Goal: Task Accomplishment & Management: Complete application form

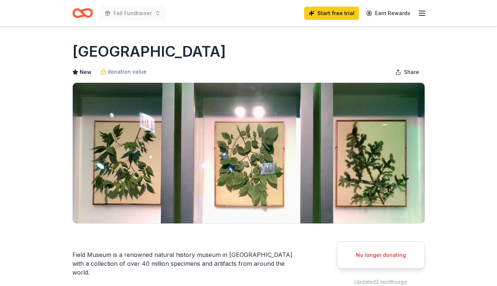
click at [423, 13] on line "button" at bounding box center [422, 13] width 6 height 0
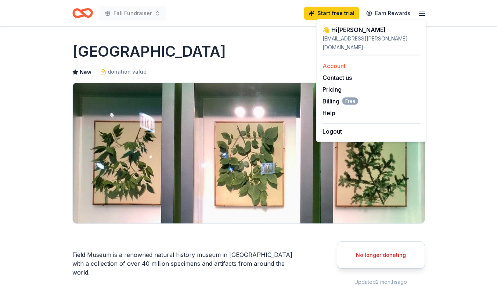
click at [334, 62] on link "Account" at bounding box center [334, 65] width 23 height 7
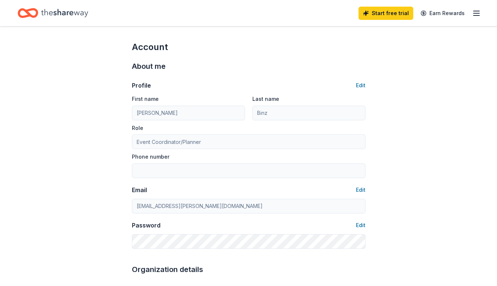
click at [62, 14] on icon "Home" at bounding box center [64, 13] width 47 height 8
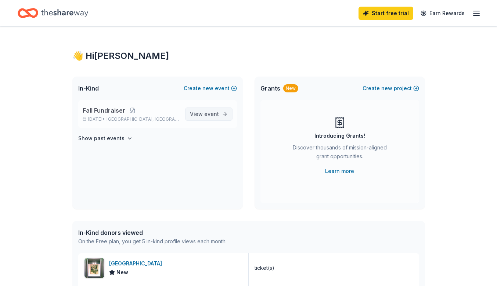
click at [211, 116] on span "event" at bounding box center [211, 114] width 15 height 6
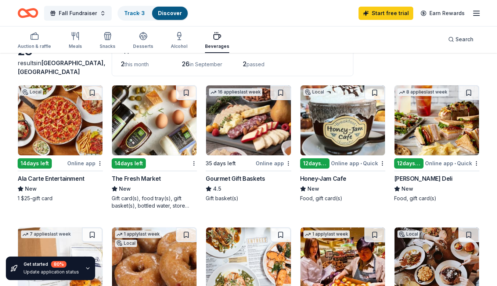
scroll to position [53, 0]
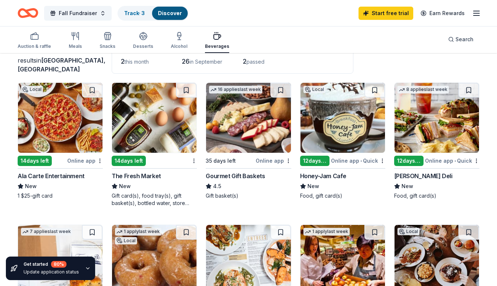
click at [335, 124] on img at bounding box center [343, 118] width 85 height 70
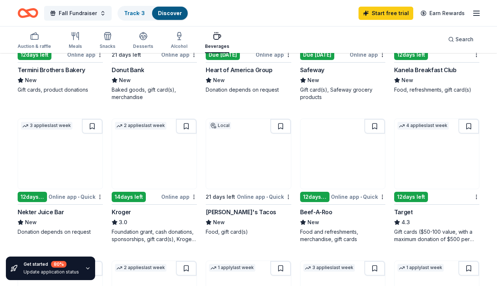
scroll to position [291, 0]
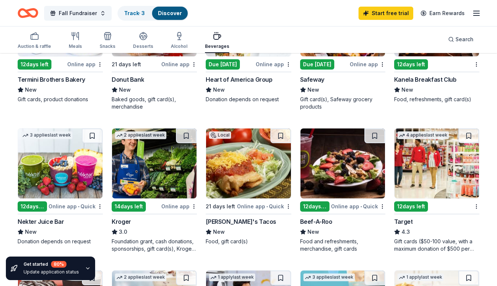
click at [423, 163] on img at bounding box center [437, 163] width 85 height 70
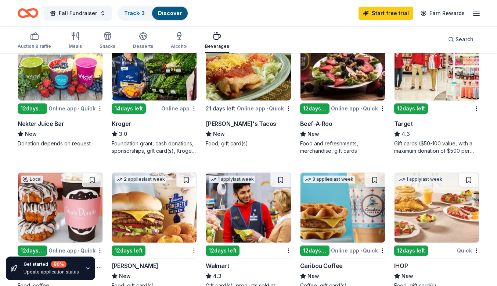
scroll to position [391, 0]
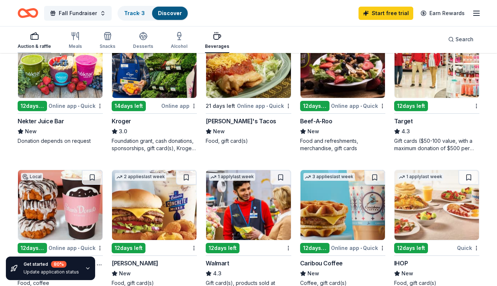
click at [39, 42] on div "Auction & raffle" at bounding box center [34, 41] width 33 height 18
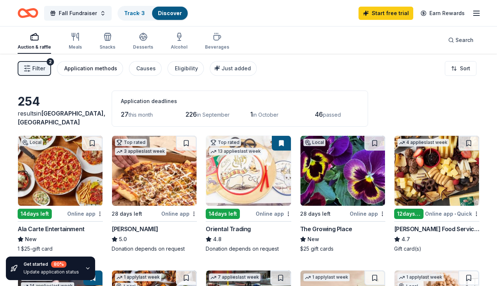
click at [93, 69] on div "Application methods" at bounding box center [90, 68] width 53 height 9
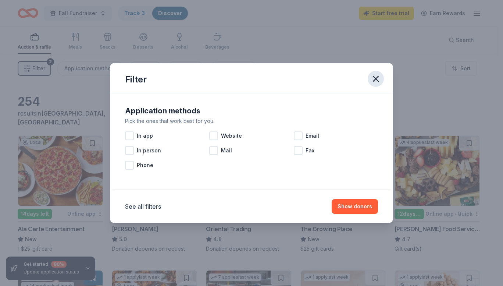
click at [376, 76] on icon "button" at bounding box center [375, 78] width 10 height 10
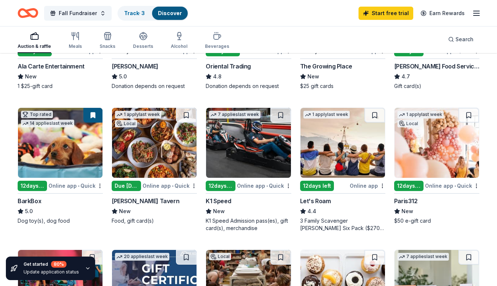
scroll to position [157, 0]
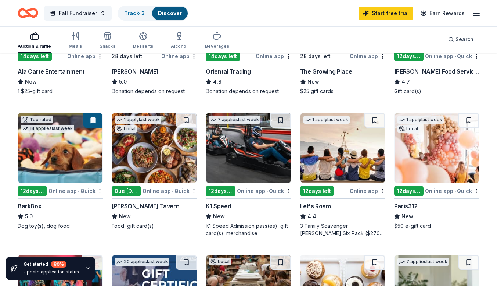
click at [161, 158] on img at bounding box center [154, 148] width 85 height 70
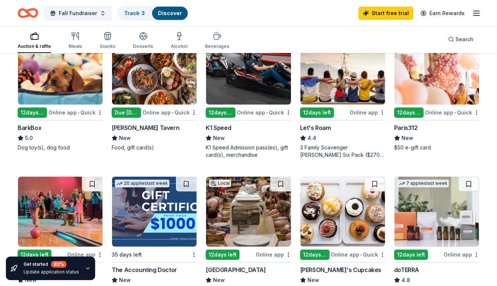
scroll to position [232, 0]
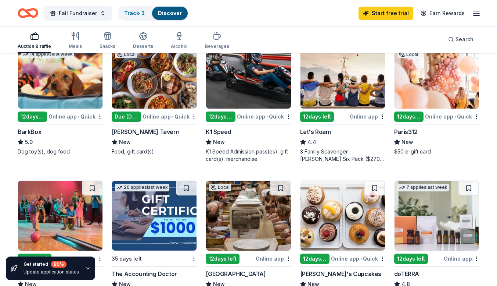
click at [249, 80] on img at bounding box center [248, 74] width 85 height 70
click at [142, 97] on img at bounding box center [154, 74] width 85 height 70
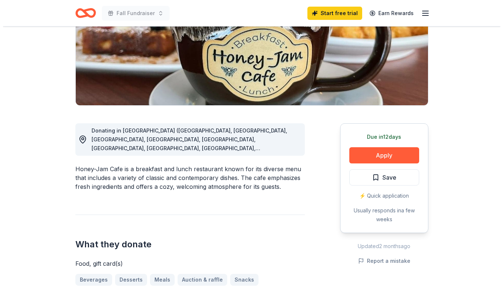
scroll to position [120, 0]
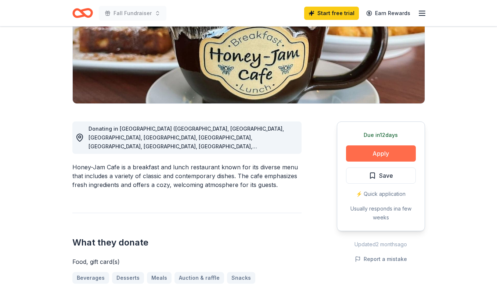
click at [375, 153] on button "Apply" at bounding box center [381, 153] width 70 height 16
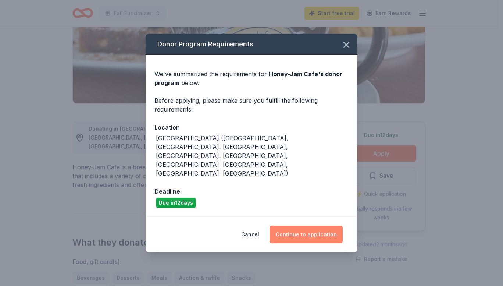
click at [298, 225] on button "Continue to application" at bounding box center [305, 234] width 73 height 18
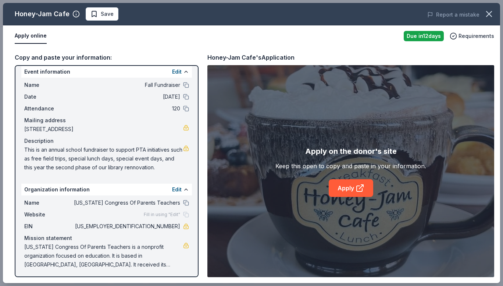
scroll to position [7, 0]
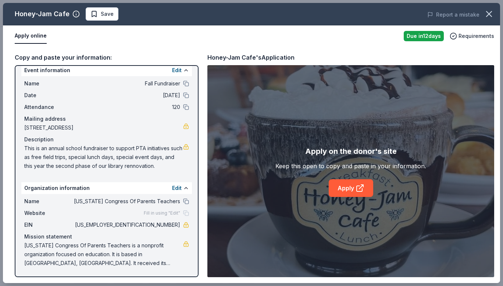
drag, startPoint x: 146, startPoint y: 263, endPoint x: 52, endPoint y: 186, distance: 120.9
click at [52, 186] on div "Organization information Edit Name Illinois Congress Of Parents Teachers Websit…" at bounding box center [106, 226] width 171 height 88
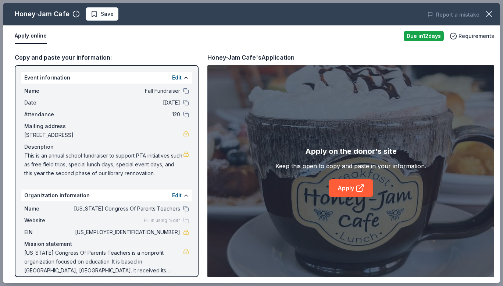
click at [34, 36] on button "Apply online" at bounding box center [31, 35] width 32 height 15
click at [29, 38] on button "Apply online" at bounding box center [31, 35] width 32 height 15
click at [357, 187] on icon at bounding box center [359, 187] width 9 height 9
drag, startPoint x: 166, startPoint y: 175, endPoint x: 63, endPoint y: 169, distance: 103.0
click at [63, 169] on span "This is an annual school fundraiser to support PTA initiatives such as free fie…" at bounding box center [103, 164] width 159 height 26
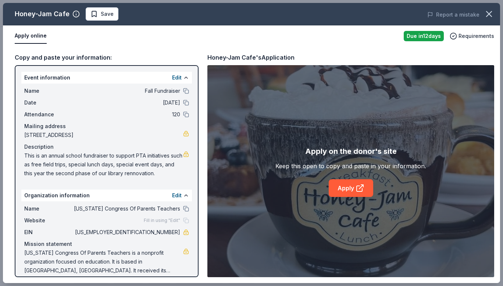
drag, startPoint x: 25, startPoint y: 153, endPoint x: 137, endPoint y: 163, distance: 112.1
click at [137, 163] on span "This is an annual school fundraiser to support PTA initiatives such as free fie…" at bounding box center [103, 164] width 159 height 26
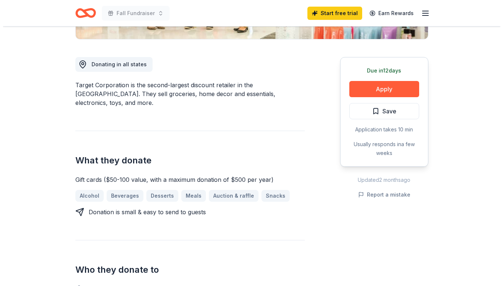
scroll to position [178, 0]
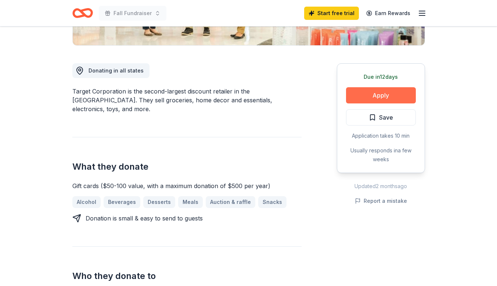
click at [373, 95] on button "Apply" at bounding box center [381, 95] width 70 height 16
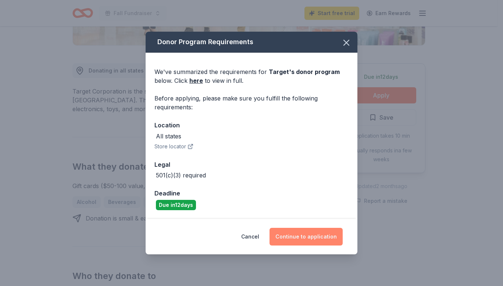
click at [304, 233] on button "Continue to application" at bounding box center [305, 236] width 73 height 18
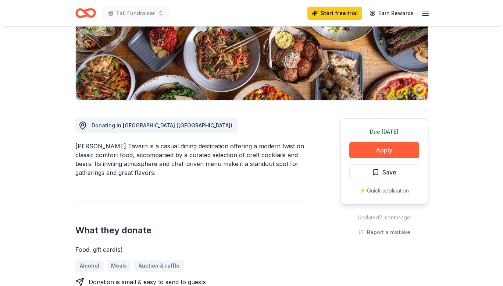
scroll to position [122, 0]
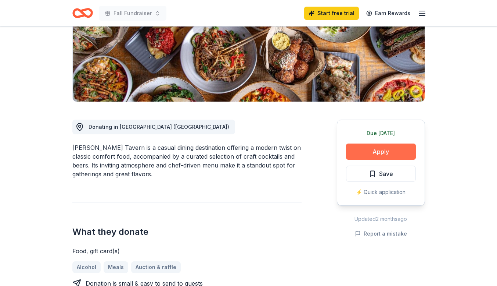
click at [381, 149] on button "Apply" at bounding box center [381, 151] width 70 height 16
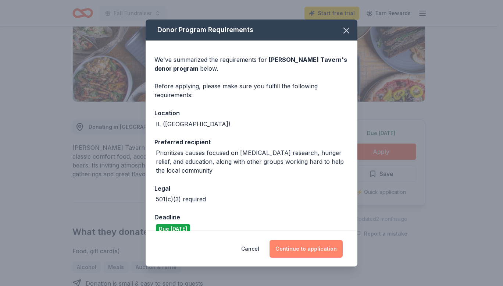
click at [321, 243] on button "Continue to application" at bounding box center [305, 249] width 73 height 18
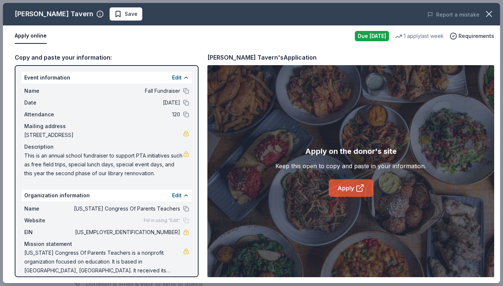
click at [348, 188] on link "Apply" at bounding box center [351, 188] width 44 height 18
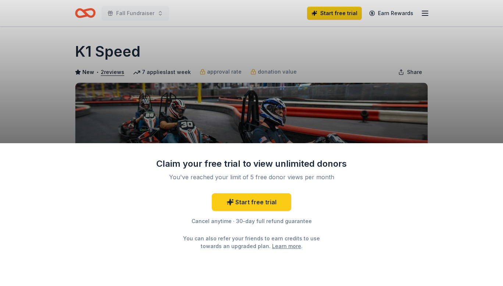
click at [453, 104] on div "Claim your free trial to view unlimited donors You've reached your limit of 5 f…" at bounding box center [251, 143] width 503 height 286
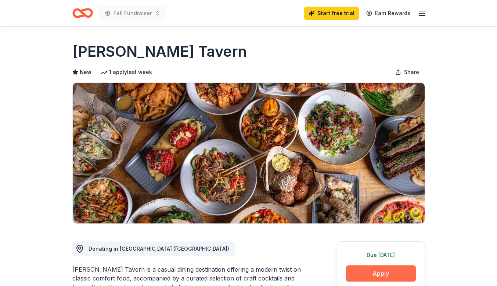
click at [390, 271] on button "Apply" at bounding box center [381, 273] width 70 height 16
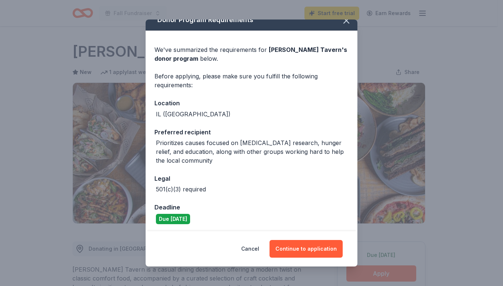
scroll to position [12, 0]
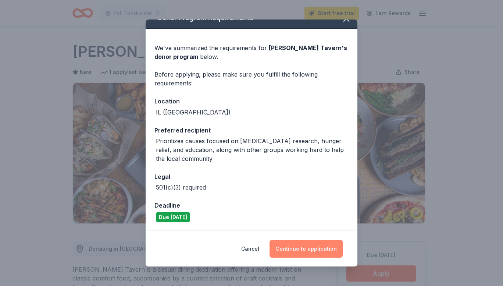
click at [297, 248] on button "Continue to application" at bounding box center [305, 249] width 73 height 18
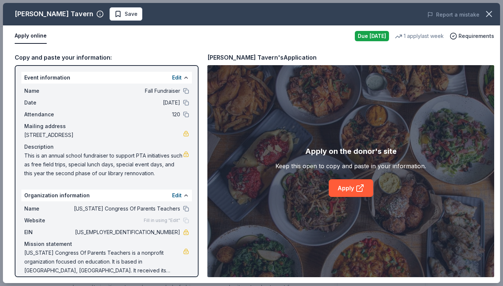
click at [145, 233] on span "[US_EMPLOYER_IDENTIFICATION_NUMBER]" at bounding box center [126, 231] width 107 height 9
